Goal: Task Accomplishment & Management: Manage account settings

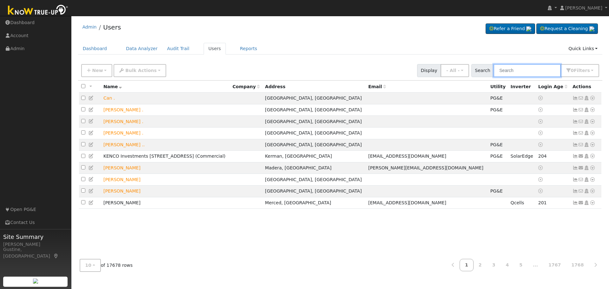
click at [554, 65] on input "text" at bounding box center [526, 70] width 67 height 13
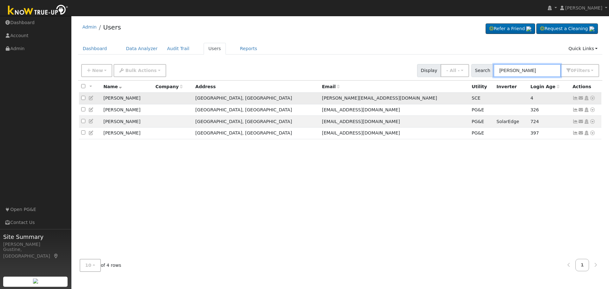
type input "[PERSON_NAME]"
click at [576, 98] on icon at bounding box center [575, 98] width 6 height 4
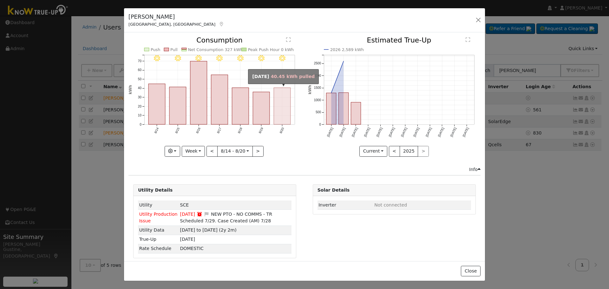
click at [276, 97] on rect "onclick=""" at bounding box center [282, 106] width 17 height 37
type input "[DATE]"
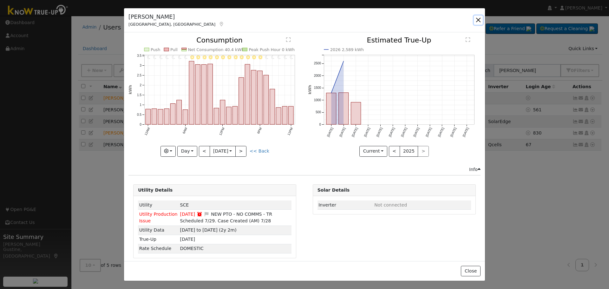
click at [479, 19] on button "button" at bounding box center [477, 20] width 9 height 9
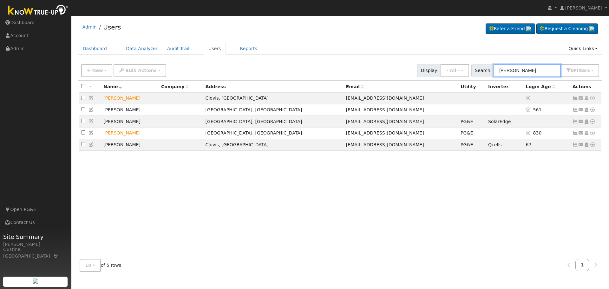
drag, startPoint x: 531, startPoint y: 75, endPoint x: 424, endPoint y: 65, distance: 107.6
click at [425, 65] on div "New Add User Quick Add Quick Connect Quick Convert Lead Bulk Actions Send Email…" at bounding box center [340, 69] width 520 height 15
type input "[PERSON_NAME]"
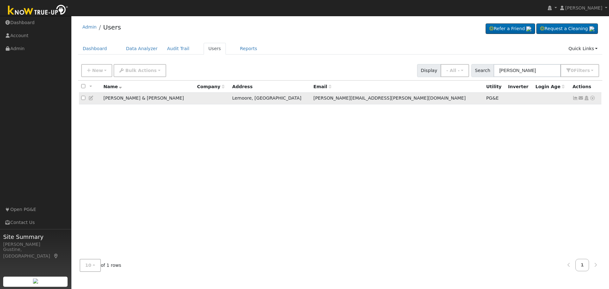
click at [577, 100] on icon at bounding box center [575, 98] width 6 height 4
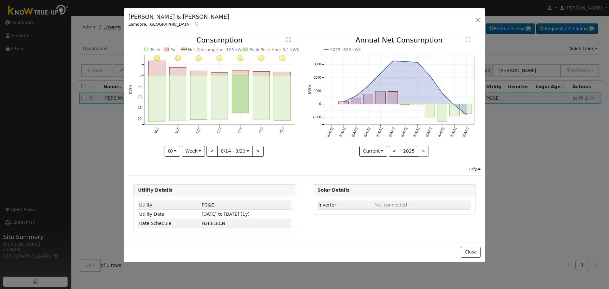
click at [288, 101] on rect "onclick=""" at bounding box center [282, 97] width 17 height 45
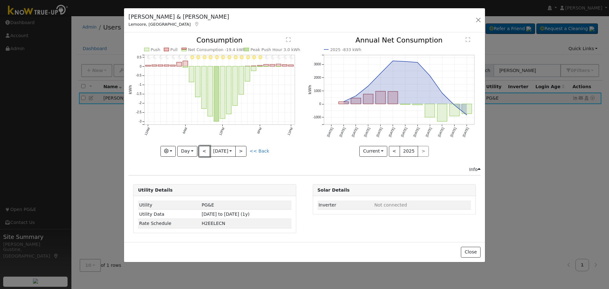
click at [200, 147] on button "<" at bounding box center [204, 151] width 11 height 11
click at [203, 153] on button "<" at bounding box center [204, 151] width 11 height 11
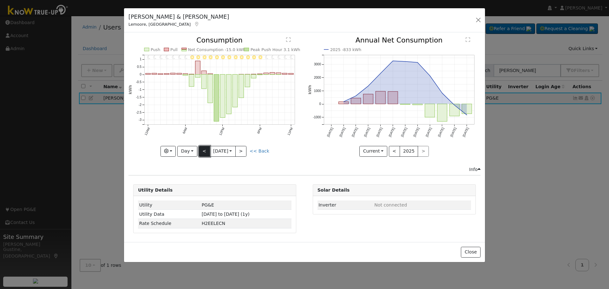
click at [201, 152] on button "<" at bounding box center [204, 151] width 11 height 11
type input "[DATE]"
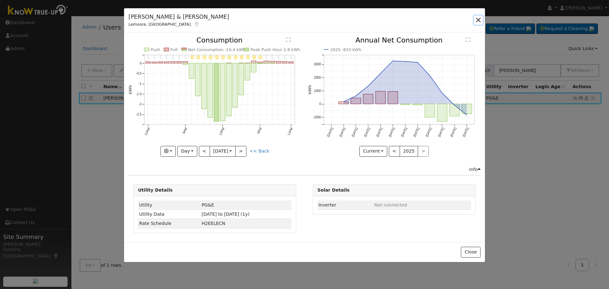
click at [482, 20] on button "button" at bounding box center [477, 20] width 9 height 9
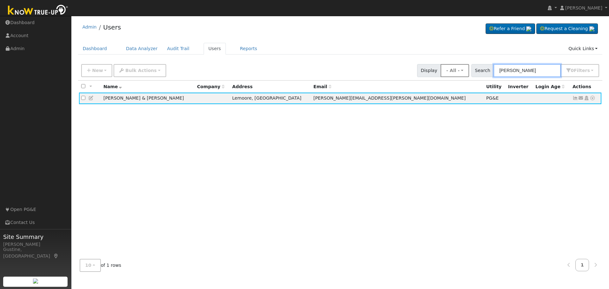
drag, startPoint x: 545, startPoint y: 72, endPoint x: 462, endPoint y: 70, distance: 83.1
click at [463, 70] on div "New Add User Quick Add Quick Connect Quick Convert Lead Bulk Actions Send Email…" at bounding box center [340, 69] width 520 height 15
click at [508, 73] on input "v" at bounding box center [526, 70] width 67 height 13
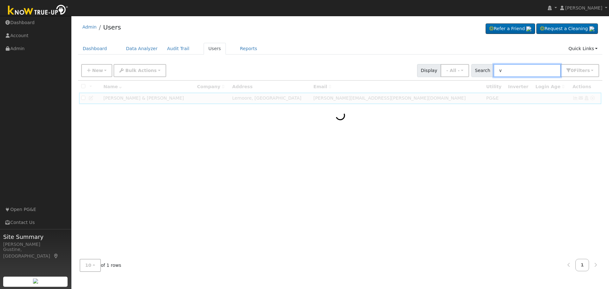
click at [508, 73] on input "v" at bounding box center [526, 70] width 67 height 13
paste input "[PERSON_NAME]"
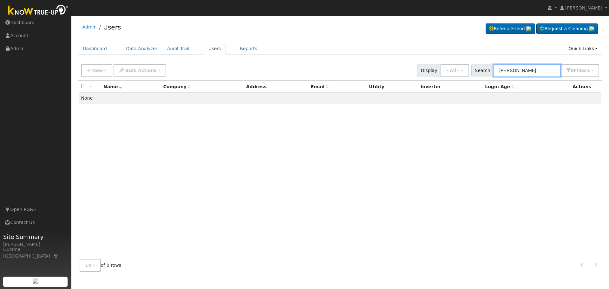
drag, startPoint x: 521, startPoint y: 70, endPoint x: 608, endPoint y: 78, distance: 87.2
click at [608, 78] on div "User Profile First name Last name Email Email Notifications No Emails No Emails…" at bounding box center [339, 152] width 537 height 273
type input "Abrahem"
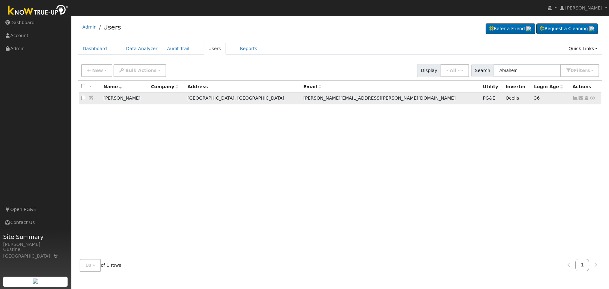
click at [576, 99] on icon at bounding box center [575, 98] width 6 height 4
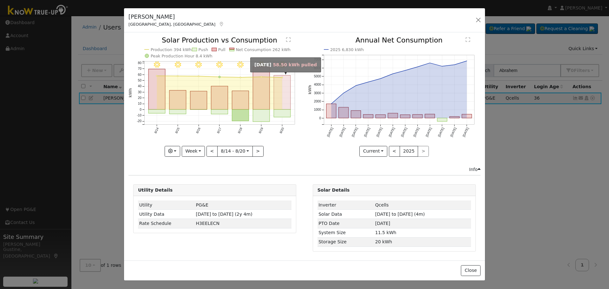
click at [290, 93] on rect "onclick=""" at bounding box center [282, 92] width 17 height 34
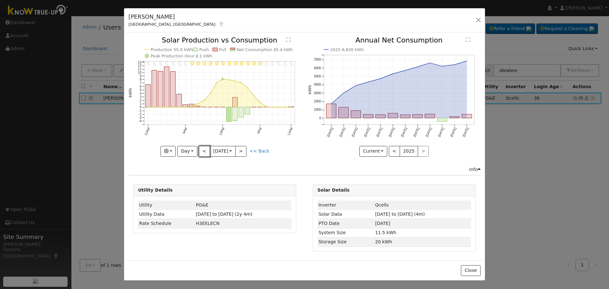
drag, startPoint x: 204, startPoint y: 154, endPoint x: 213, endPoint y: 151, distance: 9.8
click at [204, 154] on button "<" at bounding box center [204, 151] width 11 height 11
type input "[DATE]"
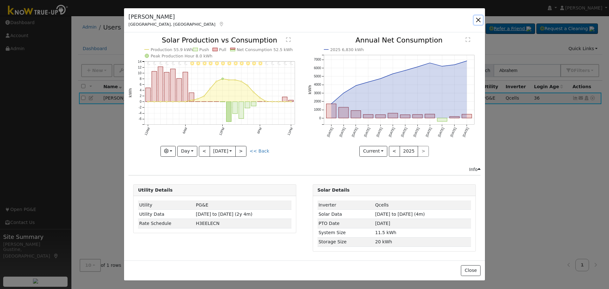
drag, startPoint x: 476, startPoint y: 19, endPoint x: 477, endPoint y: 25, distance: 6.1
click at [476, 19] on button "button" at bounding box center [477, 20] width 9 height 9
